Goal: Information Seeking & Learning: Learn about a topic

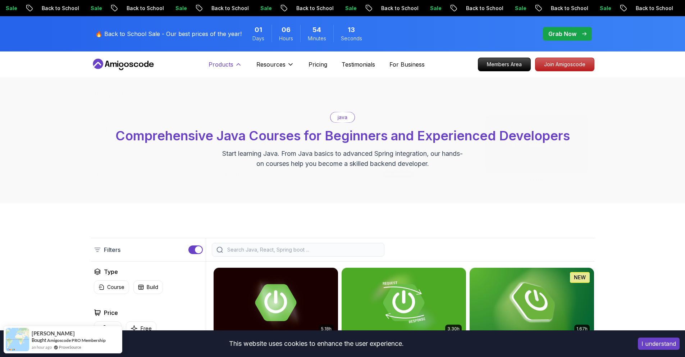
click at [223, 66] on p "Products" at bounding box center [221, 64] width 25 height 9
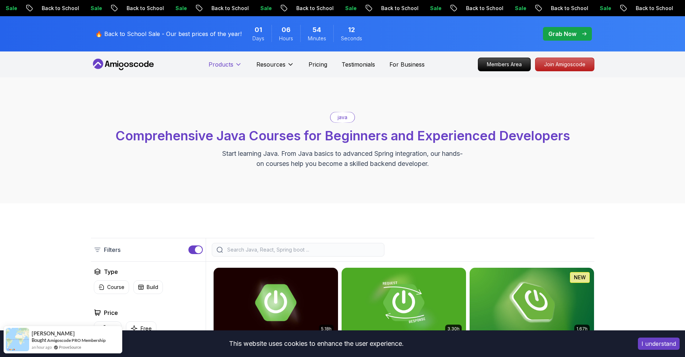
click at [223, 66] on p "Products" at bounding box center [221, 64] width 25 height 9
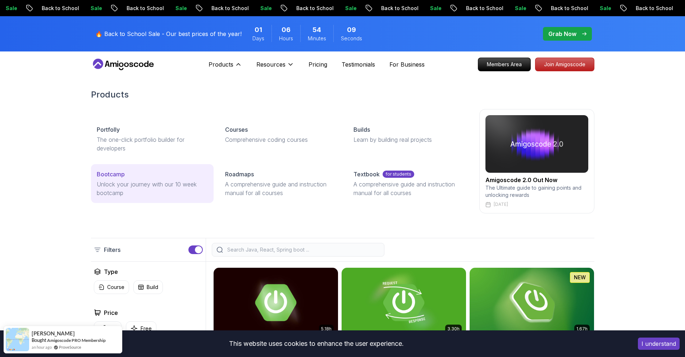
click at [112, 174] on p "Bootcamp" at bounding box center [111, 174] width 28 height 9
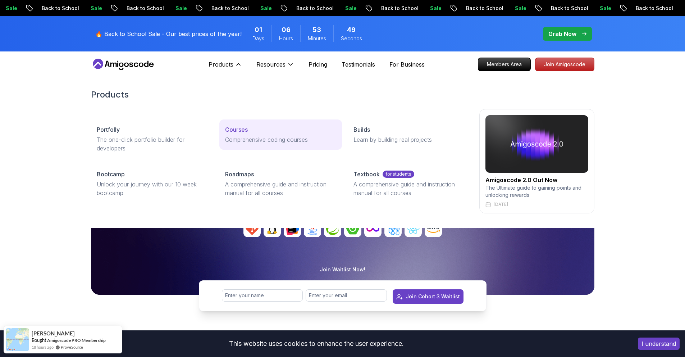
click at [279, 146] on link "Courses Comprehensive coding courses" at bounding box center [280, 134] width 123 height 30
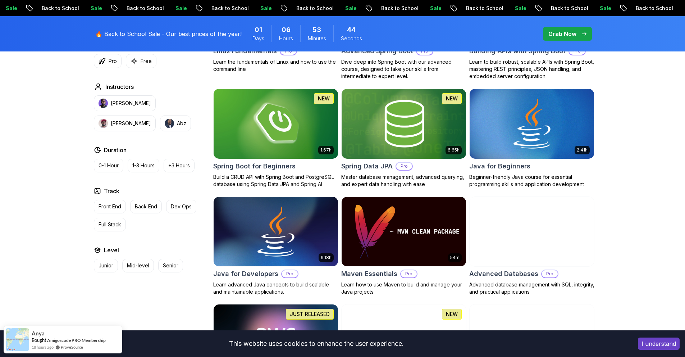
scroll to position [294, 0]
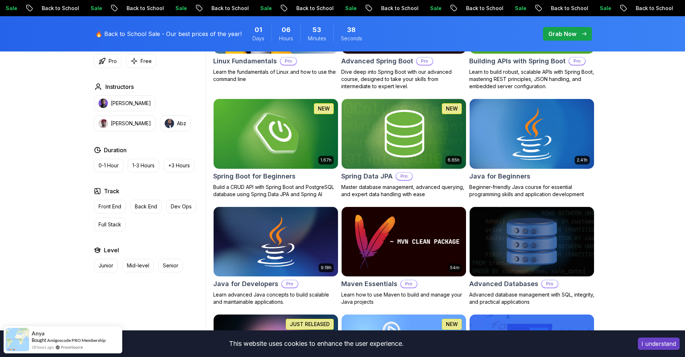
click at [531, 127] on img at bounding box center [532, 133] width 131 height 73
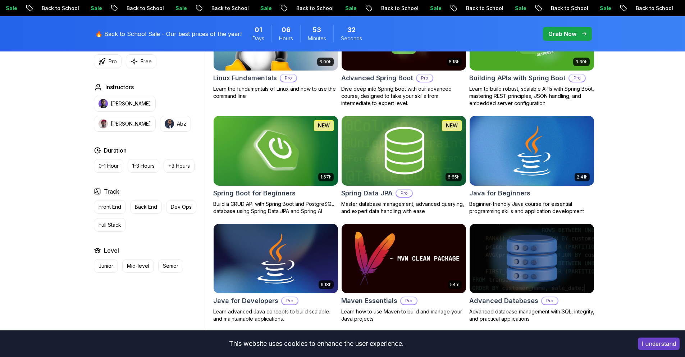
scroll to position [294, 0]
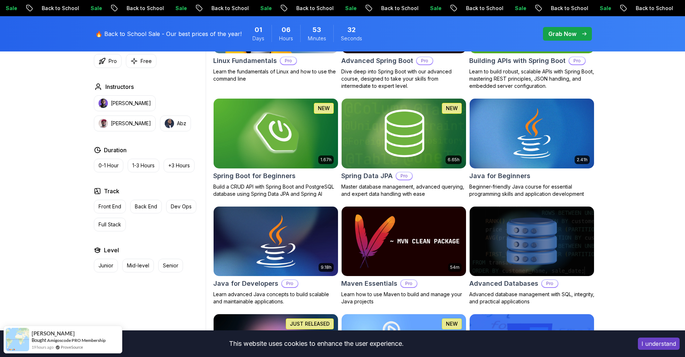
click at [257, 218] on img at bounding box center [275, 241] width 131 height 73
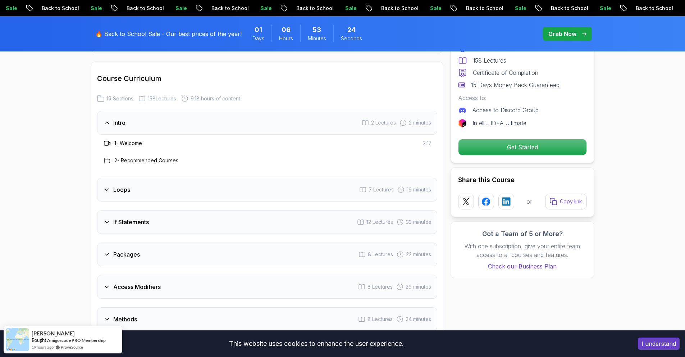
scroll to position [933, 0]
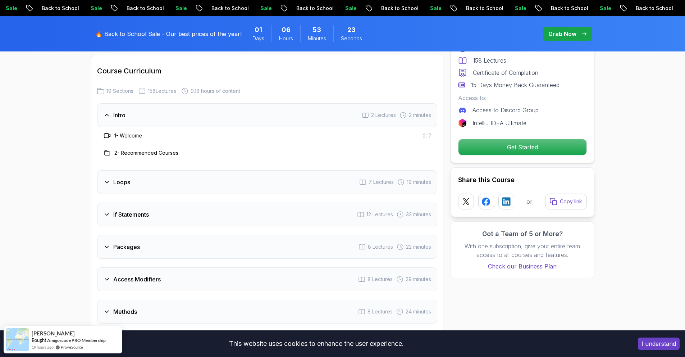
click at [315, 177] on div "Loops 7 Lectures 19 minutes" at bounding box center [267, 182] width 340 height 24
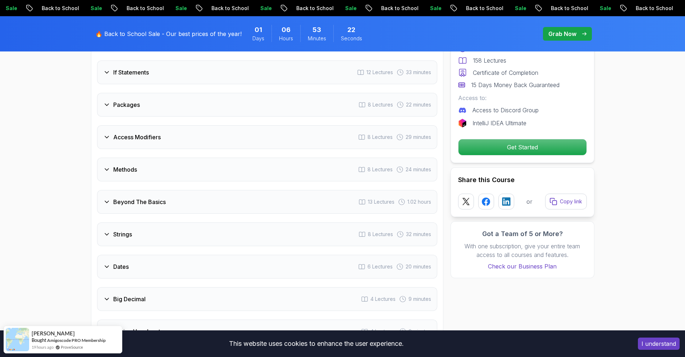
scroll to position [1167, 0]
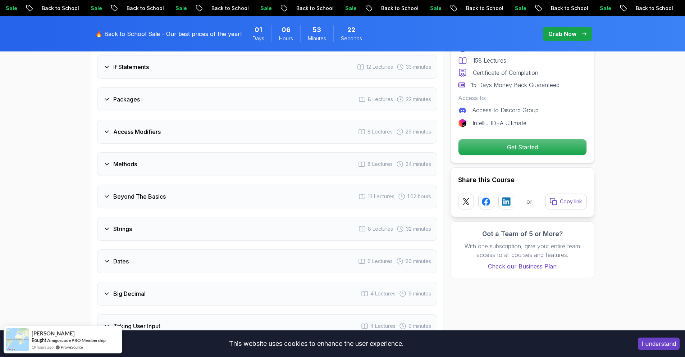
click at [290, 186] on div "Beyond The Basics 13 Lectures 1.02 hours" at bounding box center [267, 197] width 340 height 24
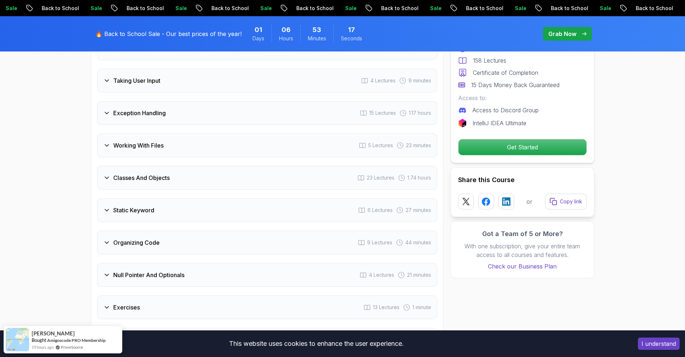
click at [275, 201] on div "Static Keyword 6 Lectures 27 minutes" at bounding box center [267, 210] width 340 height 24
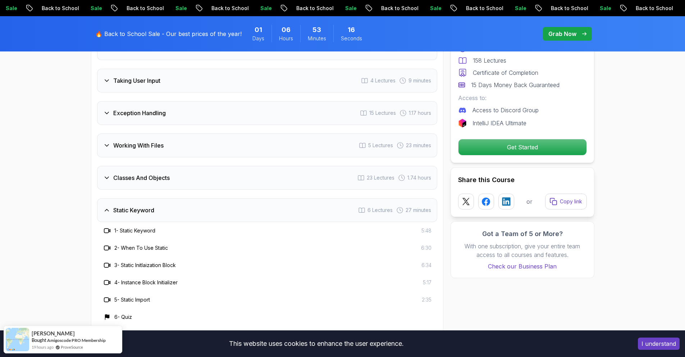
click at [275, 201] on div "Static Keyword 6 Lectures 27 minutes" at bounding box center [267, 210] width 340 height 24
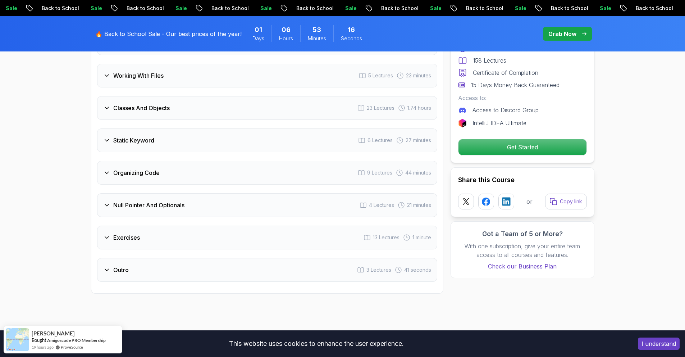
scroll to position [1383, 0]
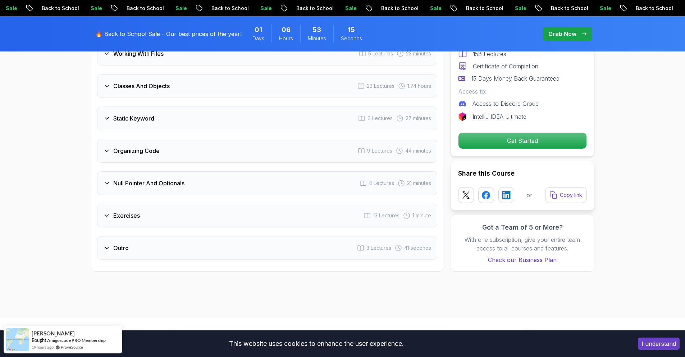
click at [276, 211] on div "Exercises 13 Lectures 1 minute" at bounding box center [267, 216] width 340 height 24
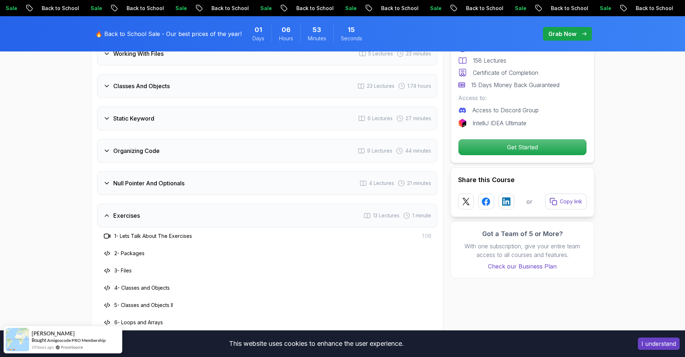
click at [276, 211] on div "Exercises 13 Lectures 1 minute" at bounding box center [267, 216] width 340 height 24
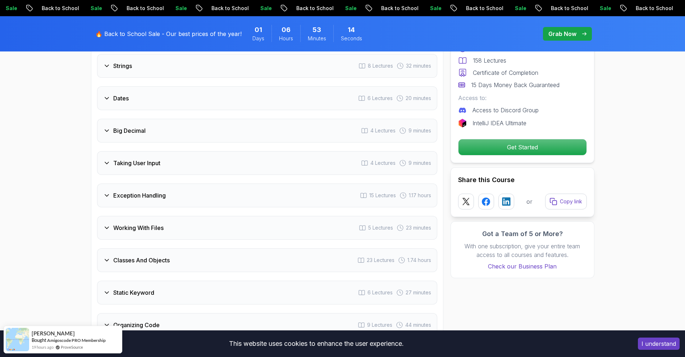
scroll to position [1122, 0]
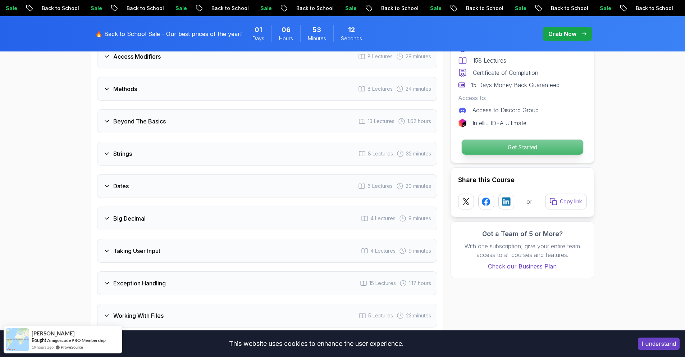
click at [491, 145] on p "Get Started" at bounding box center [523, 147] width 122 height 15
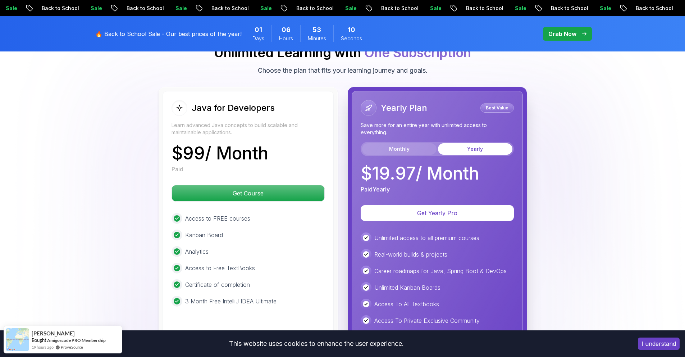
scroll to position [1725, 0]
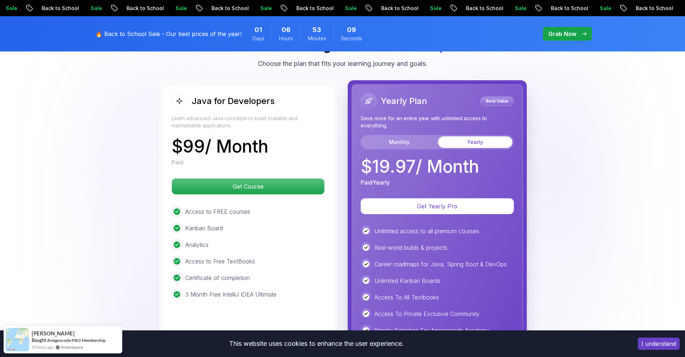
click at [217, 95] on h2 "Java for Developers" at bounding box center [233, 101] width 83 height 12
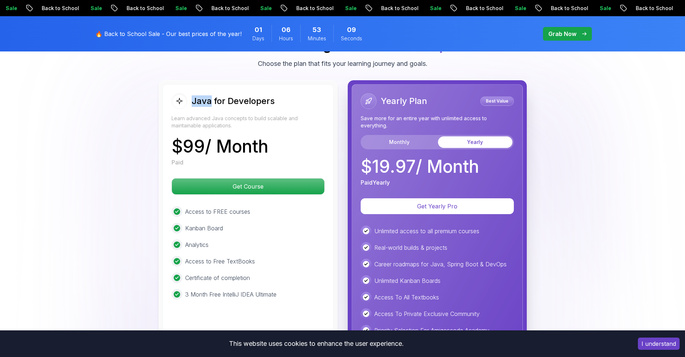
click at [217, 95] on h2 "Java for Developers" at bounding box center [233, 101] width 83 height 12
click at [222, 140] on p "$ 99 / Month" at bounding box center [220, 146] width 97 height 17
click at [323, 138] on div "$ 99 / Month Paid" at bounding box center [248, 152] width 153 height 29
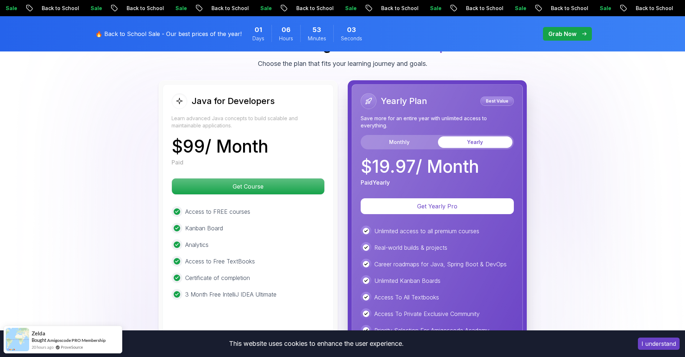
click at [474, 136] on button "Yearly" at bounding box center [475, 142] width 74 height 12
click at [419, 136] on button "Monthly" at bounding box center [399, 142] width 74 height 12
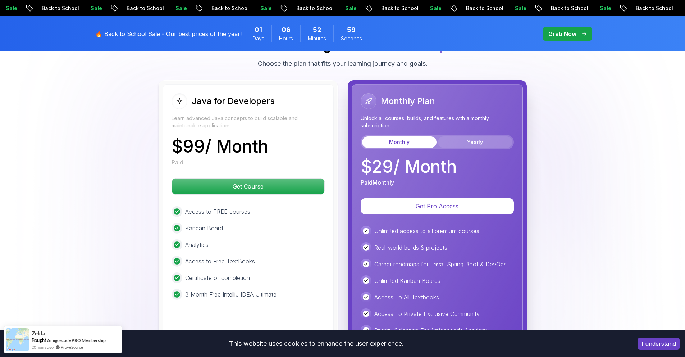
click at [465, 136] on button "Yearly" at bounding box center [475, 142] width 74 height 12
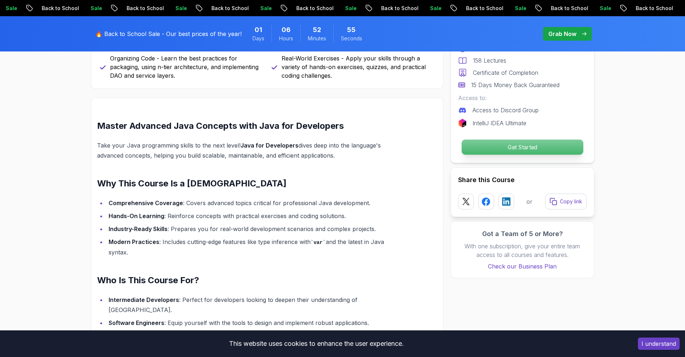
scroll to position [0, 0]
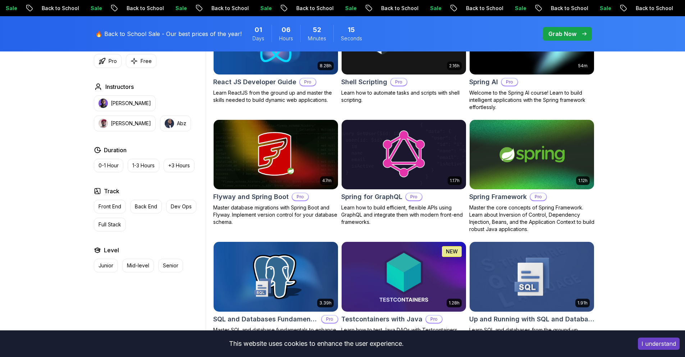
scroll to position [1762, 0]
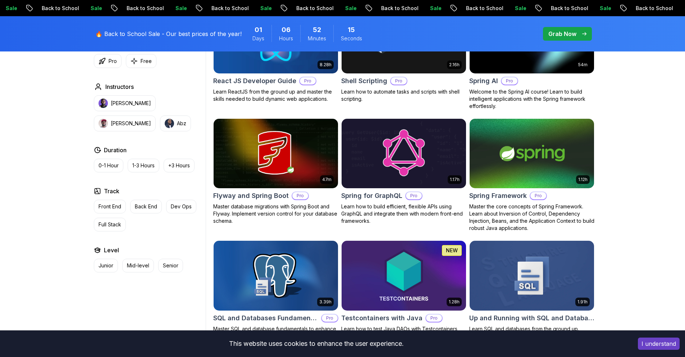
click at [418, 152] on img at bounding box center [403, 153] width 131 height 73
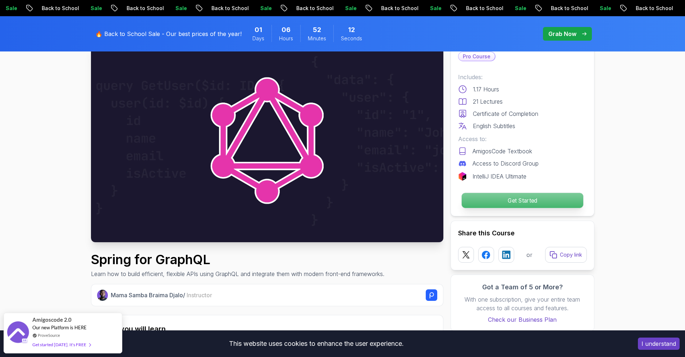
click at [500, 203] on p "Get Started" at bounding box center [523, 200] width 122 height 15
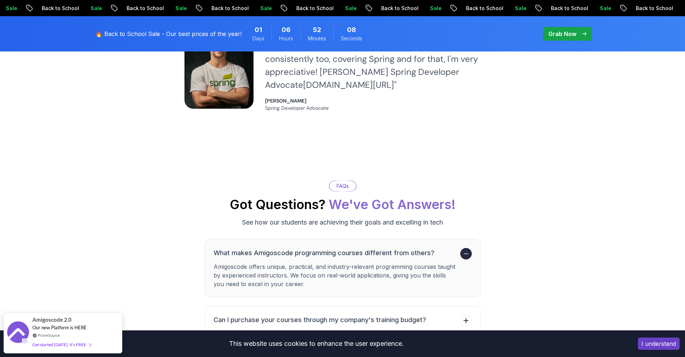
scroll to position [1885, 0]
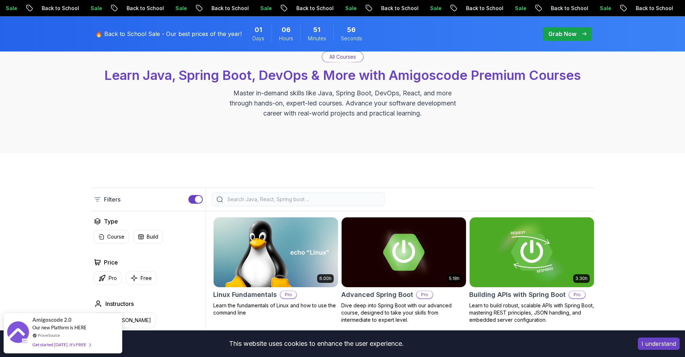
scroll to position [62, 0]
